Goal: Transaction & Acquisition: Purchase product/service

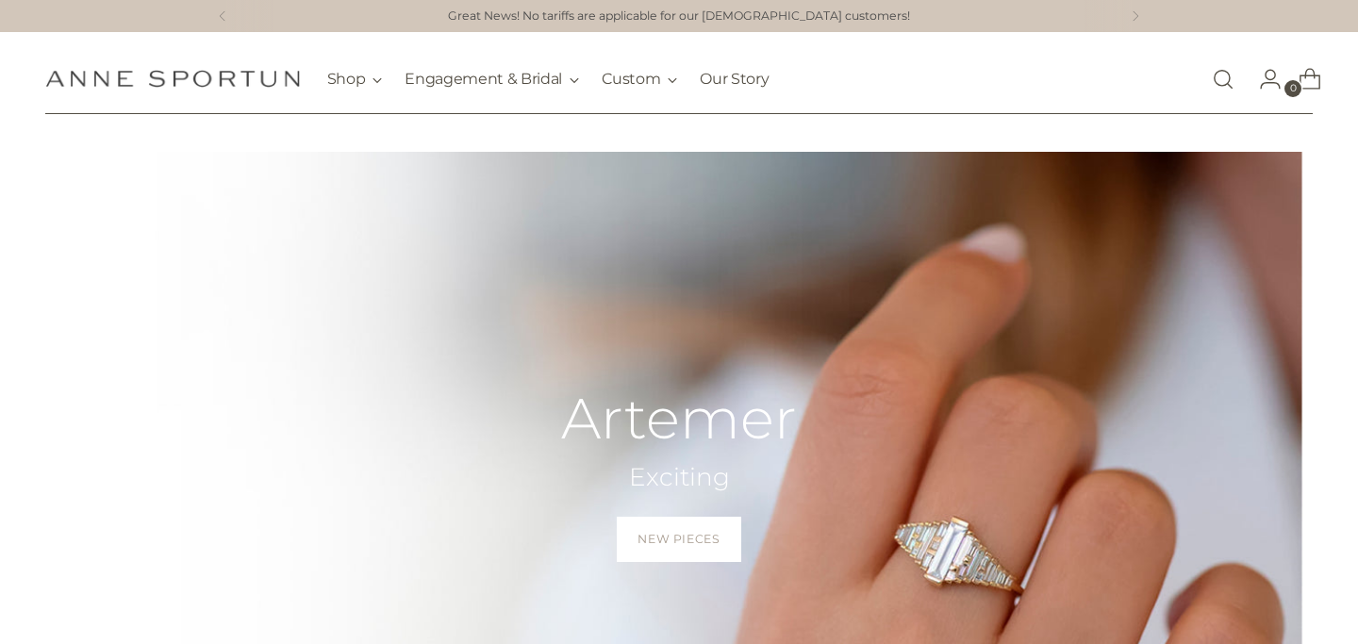
click at [1216, 87] on link "Open search modal" at bounding box center [1224, 79] width 38 height 38
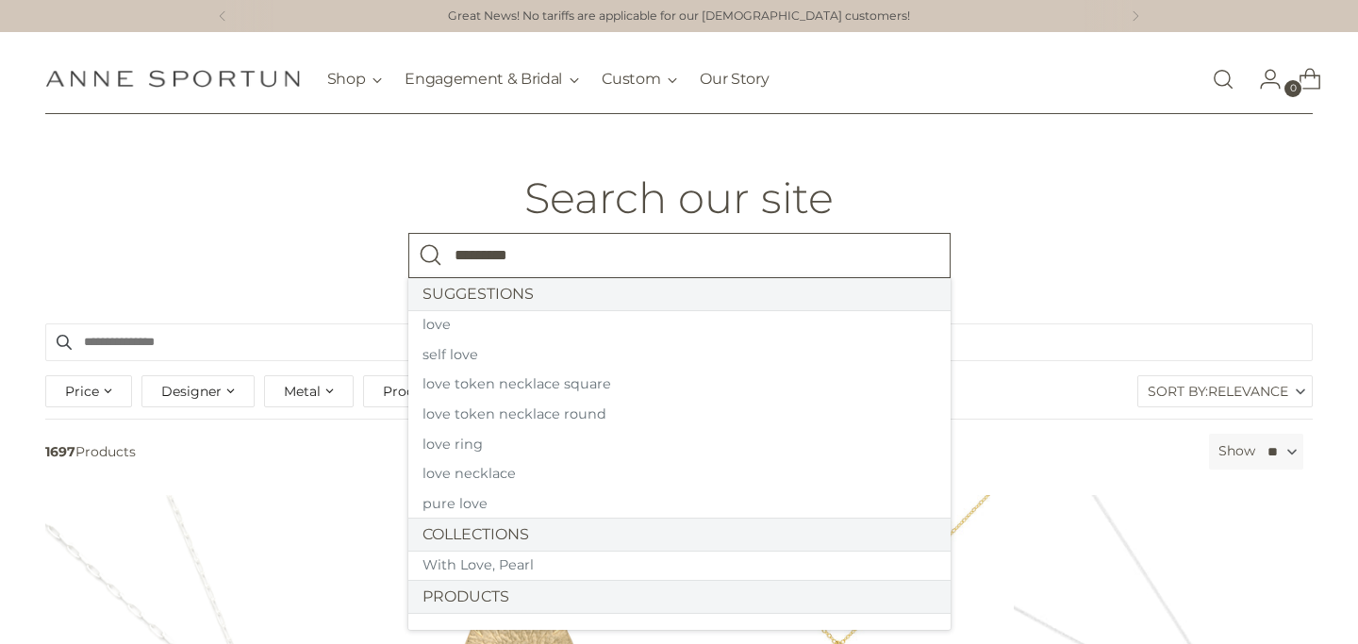
type input "*********"
click at [408, 233] on button "Search" at bounding box center [430, 255] width 45 height 45
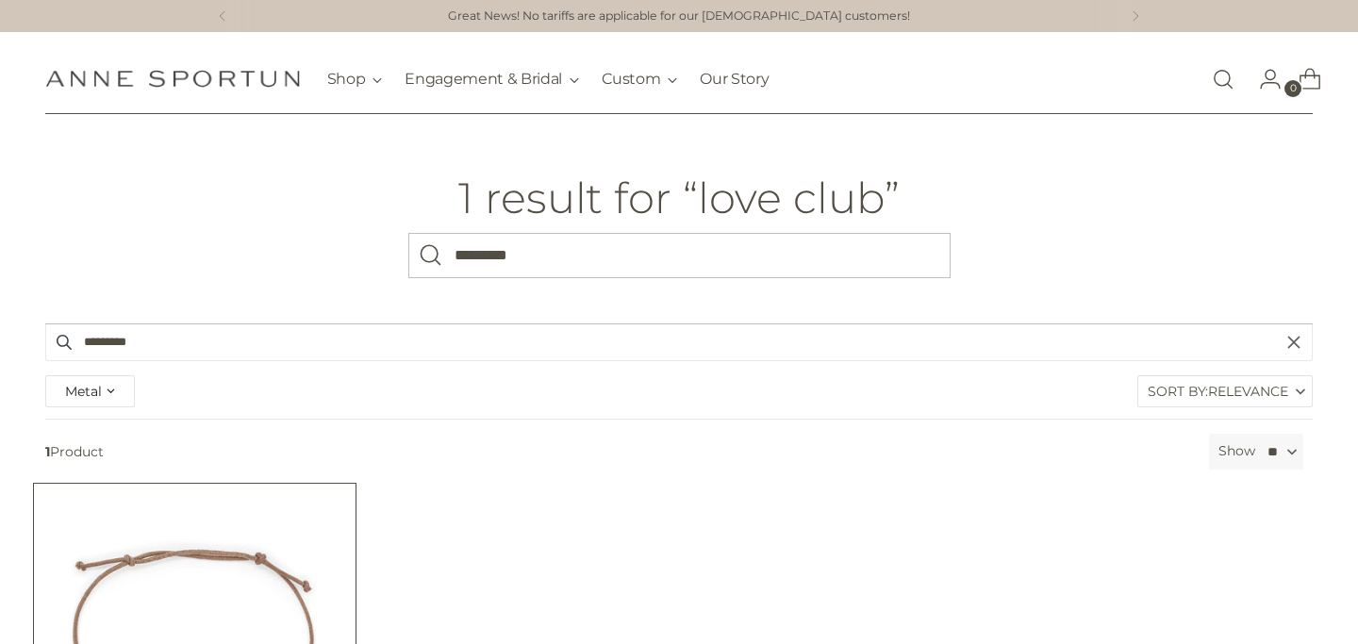
click at [0, 0] on img "Love Club Bracelet" at bounding box center [0, 0] width 0 height 0
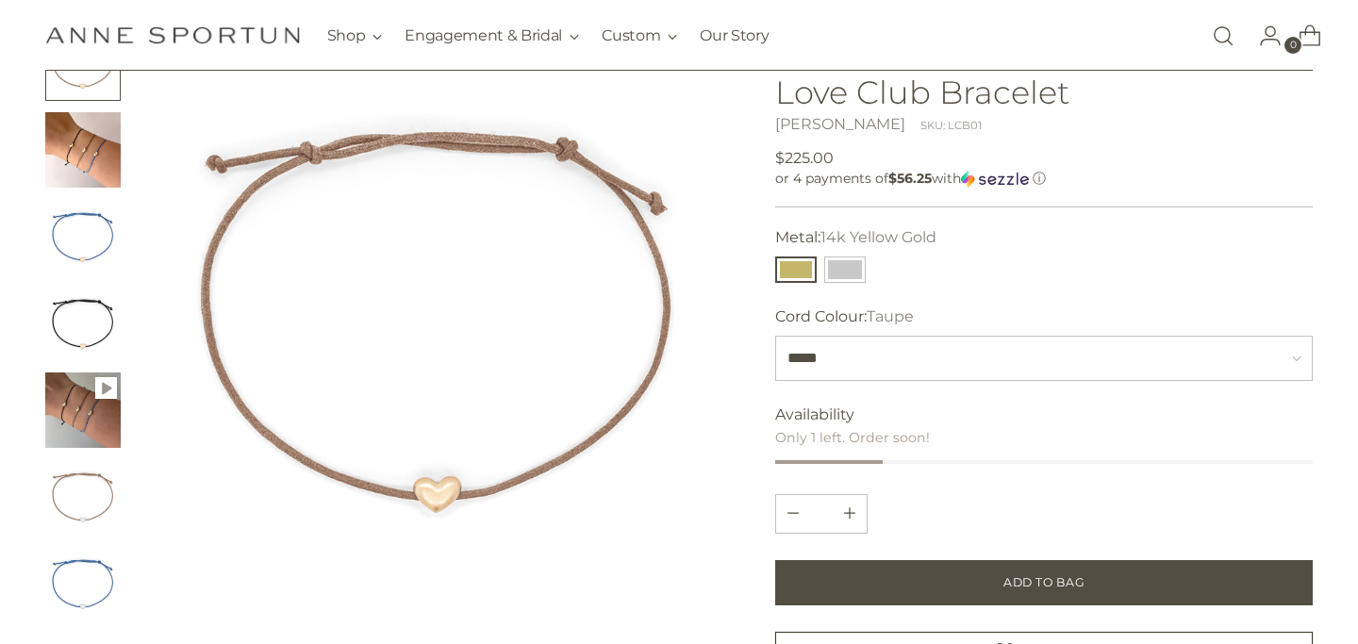
scroll to position [170, 0]
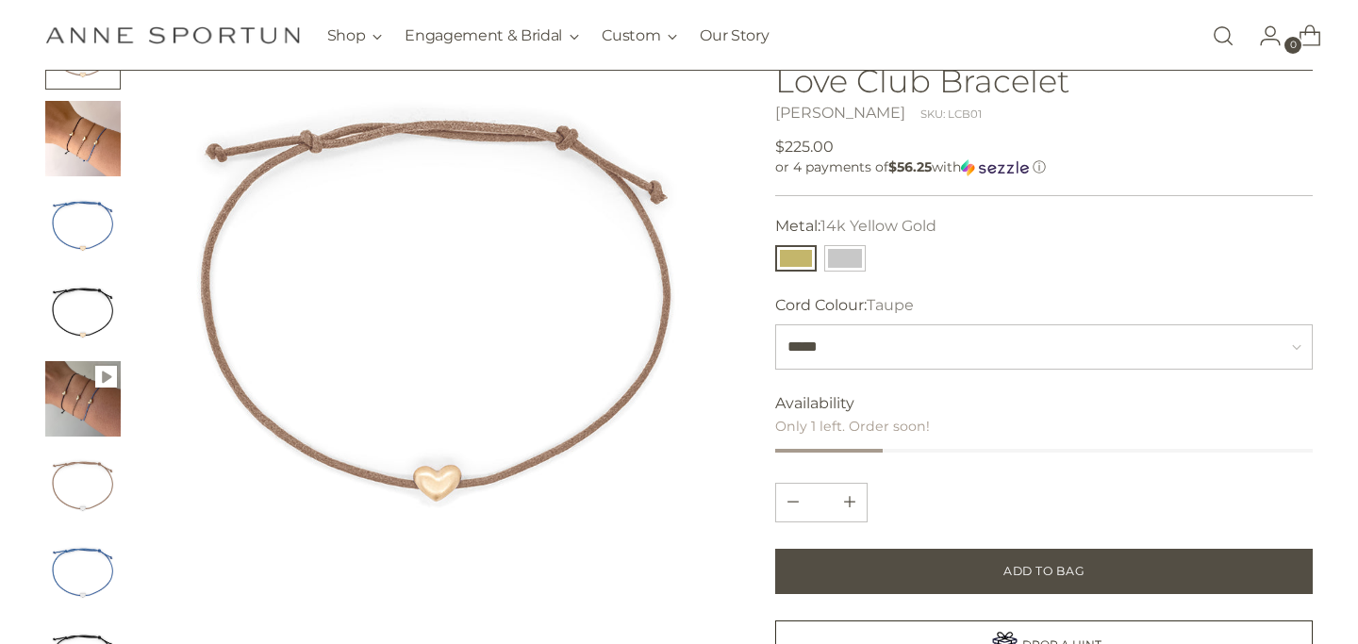
click at [82, 147] on img "Change image to image 2" at bounding box center [82, 138] width 75 height 75
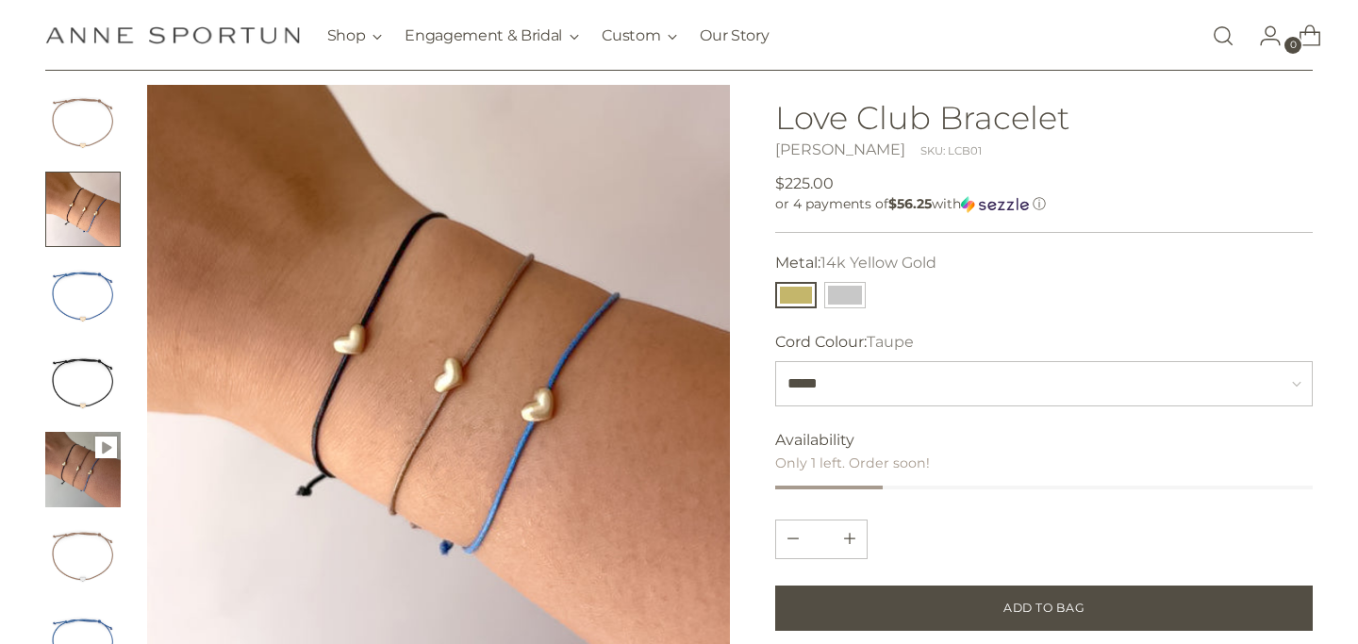
scroll to position [108, 0]
